Goal: Task Accomplishment & Management: Use online tool/utility

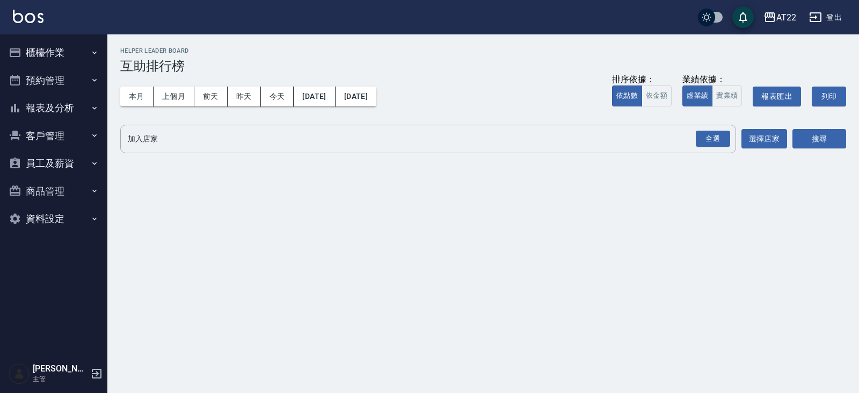
click at [72, 156] on button "員工及薪資" at bounding box center [53, 163] width 99 height 28
click at [66, 134] on button "客戶管理" at bounding box center [53, 136] width 99 height 28
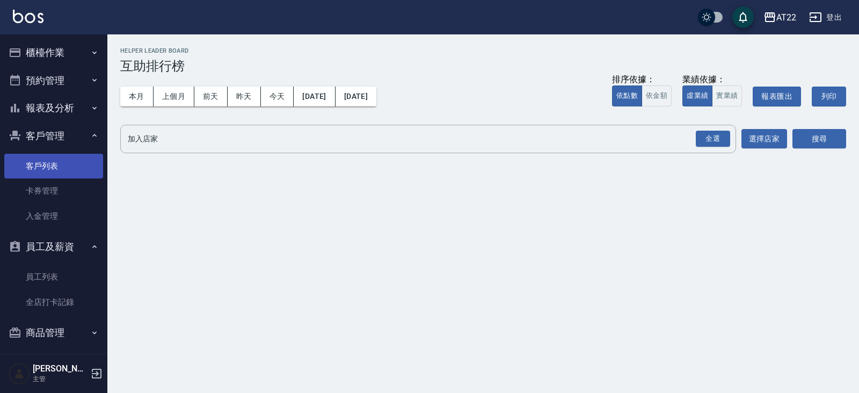
click at [55, 164] on link "客戶列表" at bounding box center [53, 166] width 99 height 25
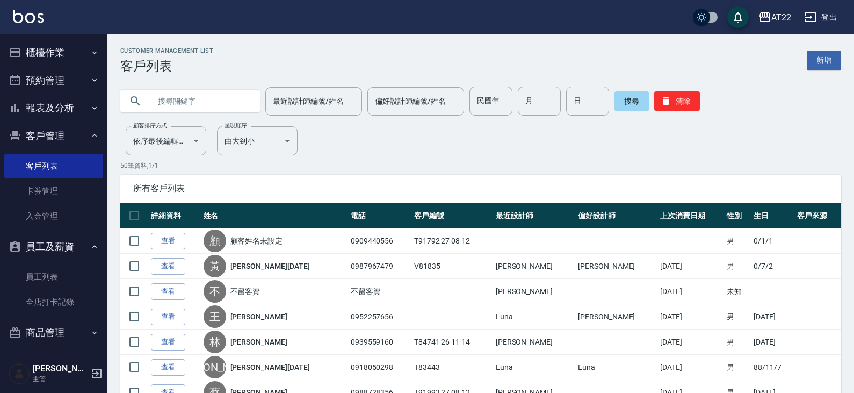
click at [51, 99] on button "報表及分析" at bounding box center [53, 108] width 99 height 28
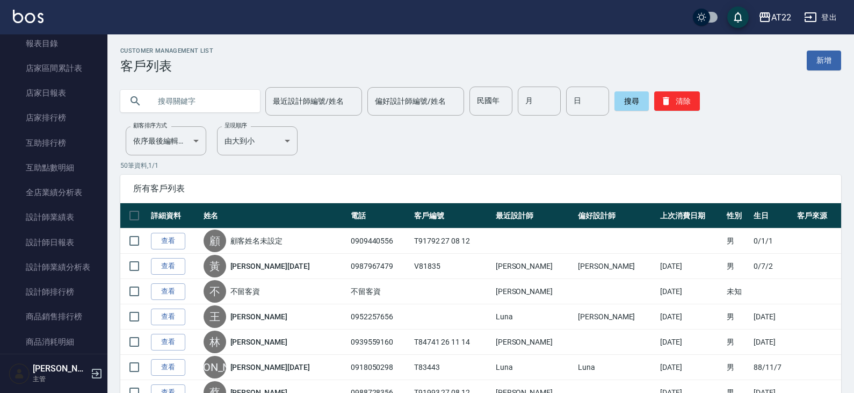
scroll to position [217, 0]
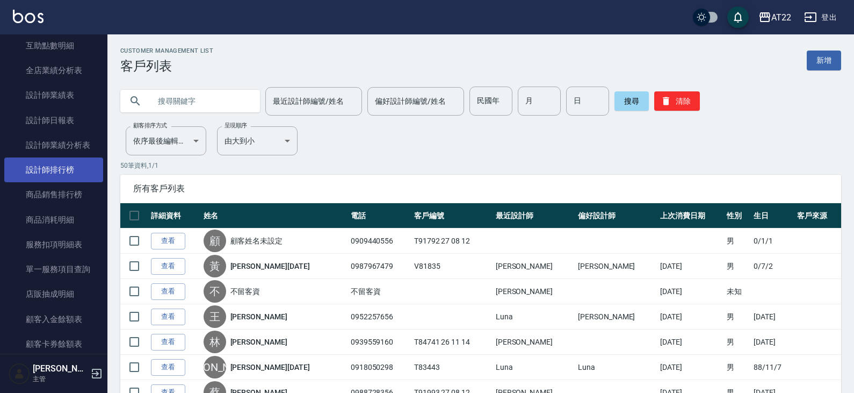
click at [71, 160] on link "設計師排行榜" at bounding box center [53, 169] width 99 height 25
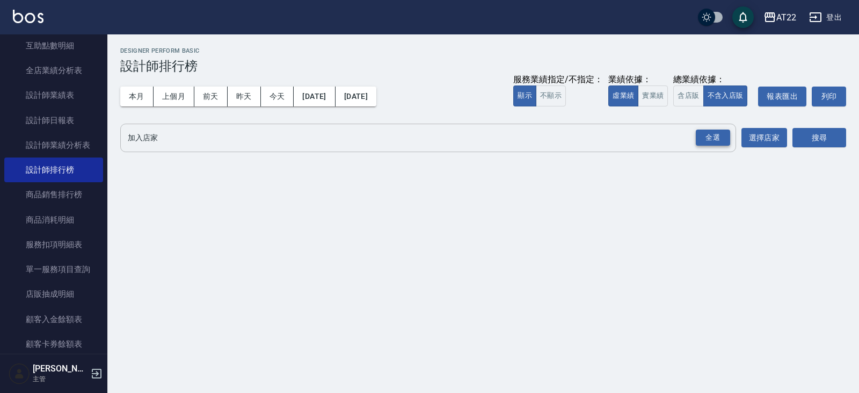
click at [712, 137] on div "全選" at bounding box center [713, 137] width 34 height 17
click at [820, 138] on button "搜尋" at bounding box center [820, 138] width 54 height 20
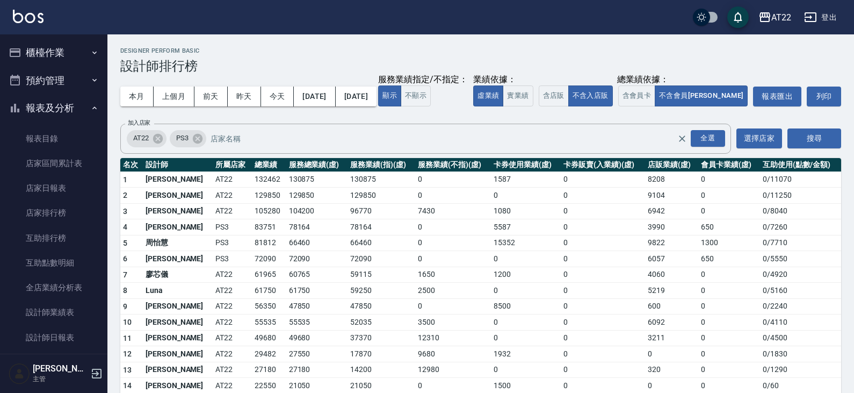
click at [66, 44] on button "櫃檯作業" at bounding box center [53, 53] width 99 height 28
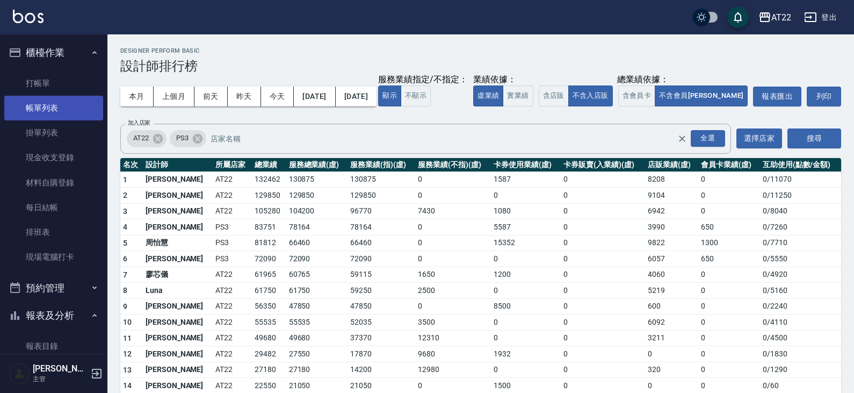
click at [76, 100] on link "帳單列表" at bounding box center [53, 108] width 99 height 25
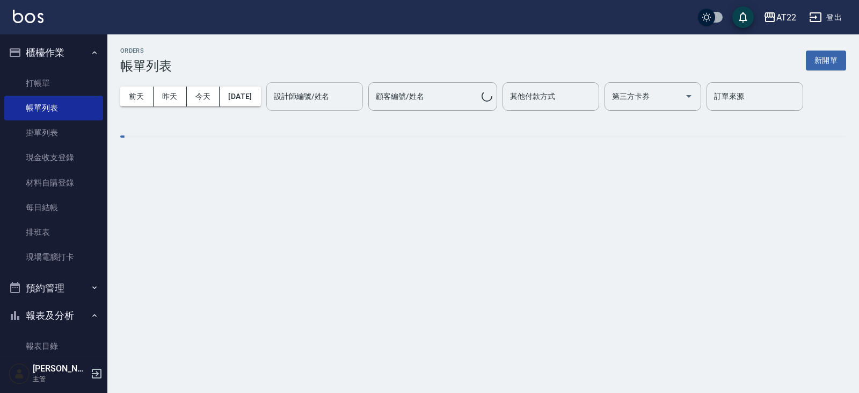
click at [357, 97] on input "設計師編號/姓名" at bounding box center [314, 96] width 87 height 19
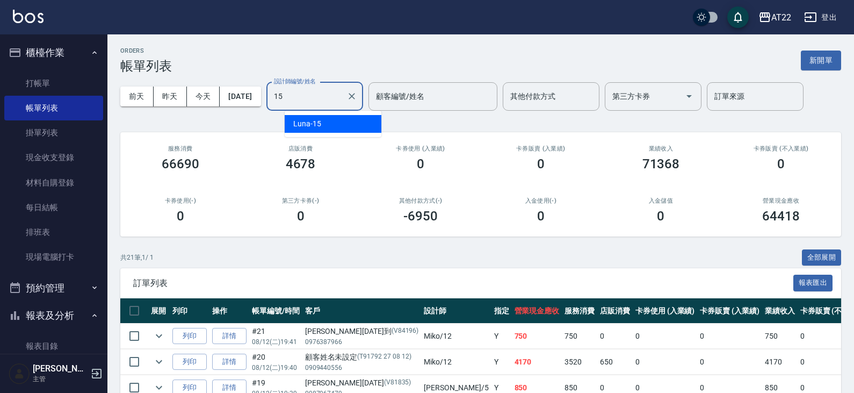
type input "Luna-15"
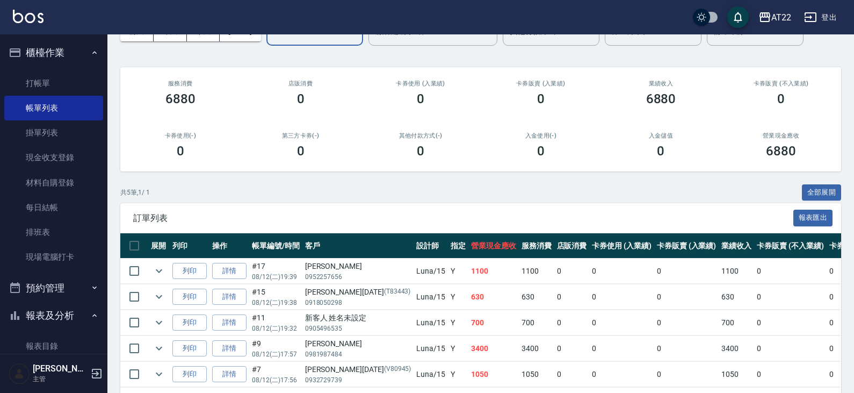
scroll to position [110, 0]
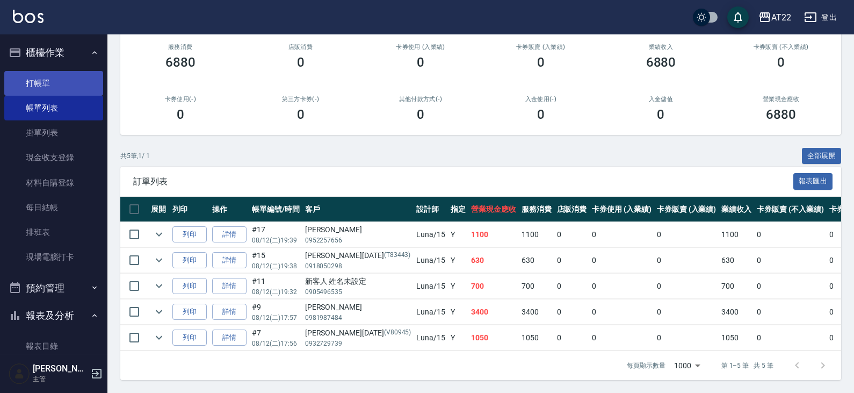
click at [53, 77] on link "打帳單" at bounding box center [53, 83] width 99 height 25
